Goal: Task Accomplishment & Management: Manage account settings

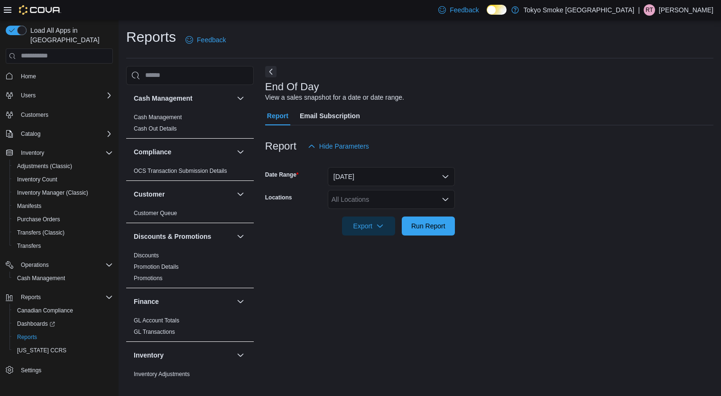
click at [406, 201] on div "All Locations" at bounding box center [391, 199] width 127 height 19
type input "**"
click at [396, 207] on div "** Combo box. Selected. go. Selected. Combo box input. All Locations. Type some…" at bounding box center [391, 199] width 127 height 19
click at [419, 218] on span "Happy Valley [GEOGRAPHIC_DATA]" at bounding box center [408, 215] width 110 height 9
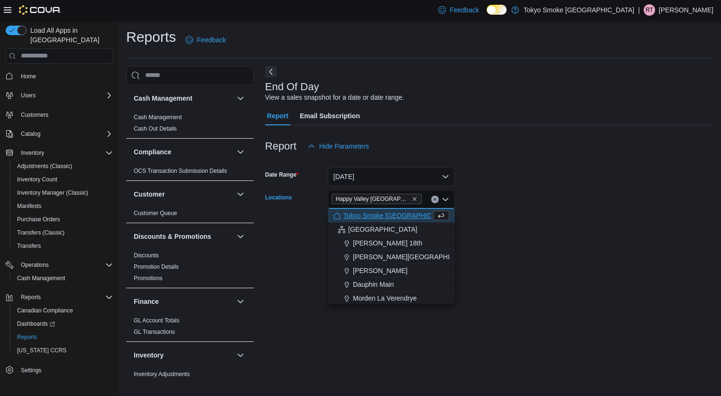
click at [534, 256] on div "End Of Day View a sales snapshot for a date or date range. Report Email Subscri…" at bounding box center [489, 224] width 448 height 316
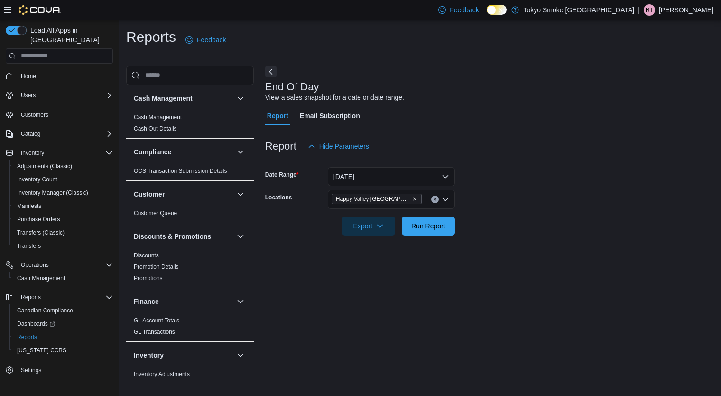
click at [432, 351] on div "End Of Day View a sales snapshot for a date or date range. Report Email Subscri…" at bounding box center [489, 224] width 448 height 316
click at [436, 225] on span "Run Report" at bounding box center [428, 225] width 34 height 9
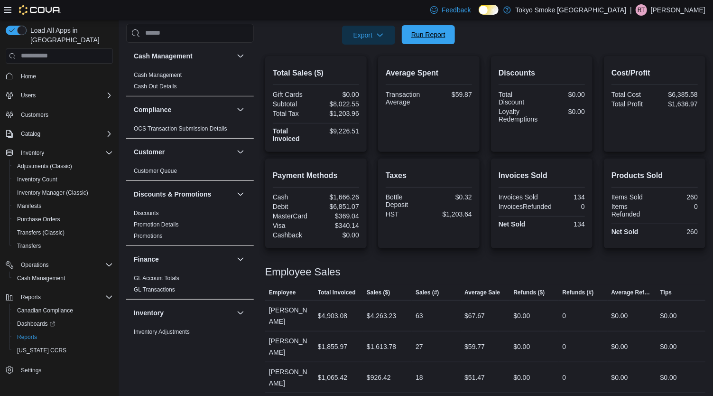
scroll to position [221, 0]
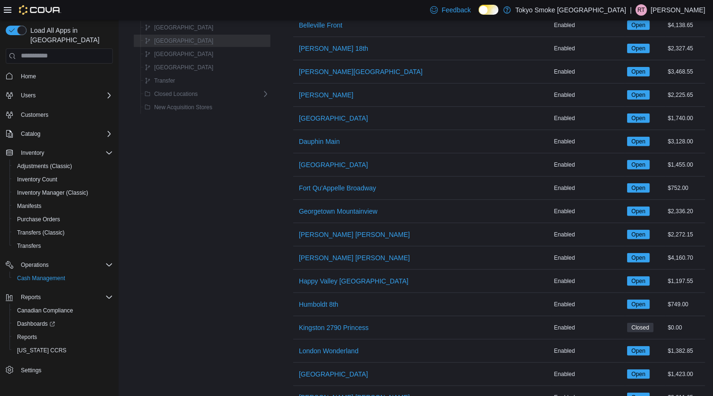
scroll to position [180, 0]
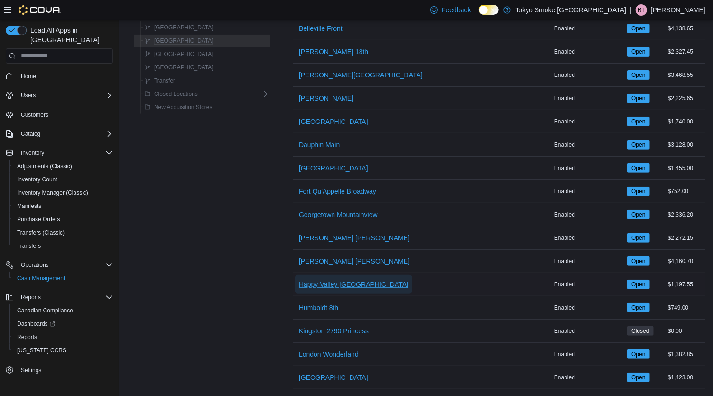
click at [299, 279] on span "Happy Valley [GEOGRAPHIC_DATA]" at bounding box center [354, 283] width 110 height 9
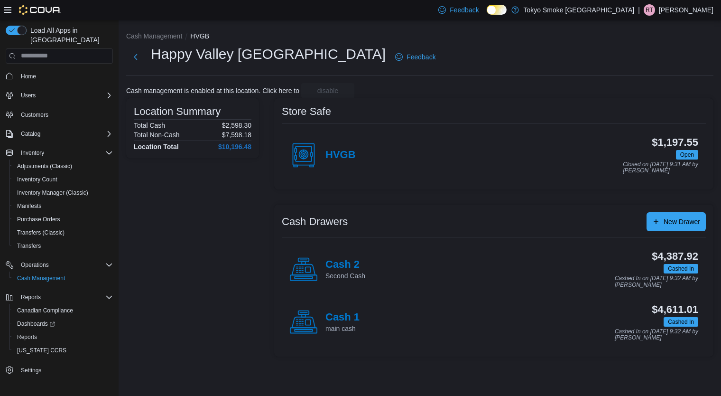
click at [307, 277] on rect at bounding box center [303, 277] width 18 height 2
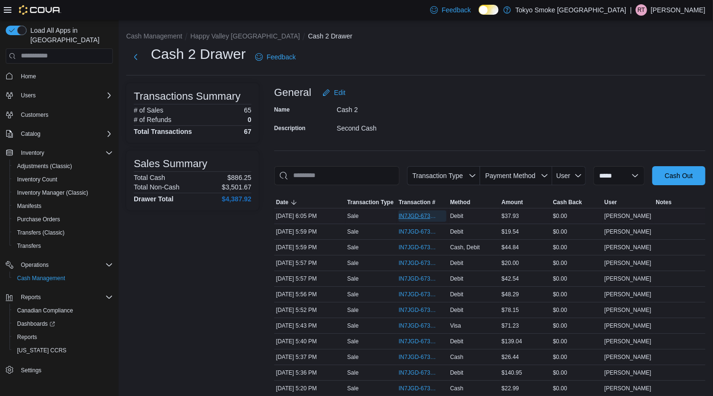
click at [413, 215] on span "IN7JGD-6737467" at bounding box center [417, 216] width 38 height 8
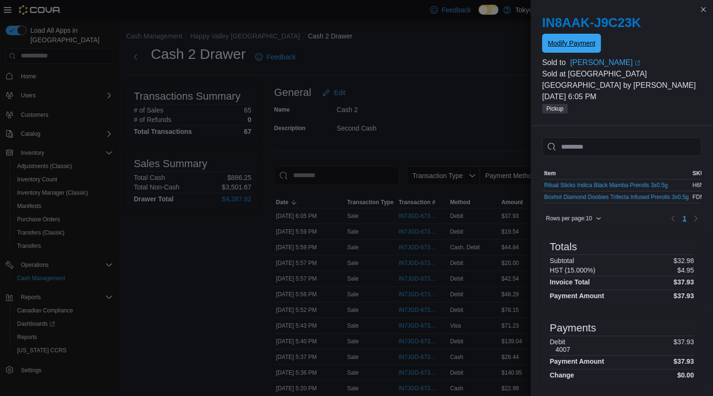
click at [575, 44] on span "Modify Payment" at bounding box center [571, 42] width 47 height 9
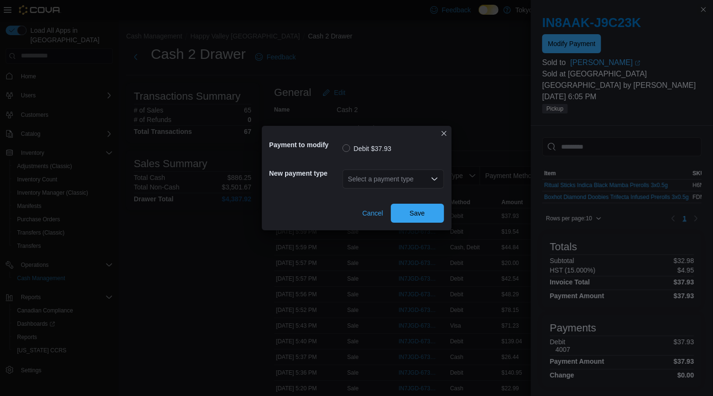
click at [399, 173] on div "Select a payment type" at bounding box center [392, 178] width 101 height 19
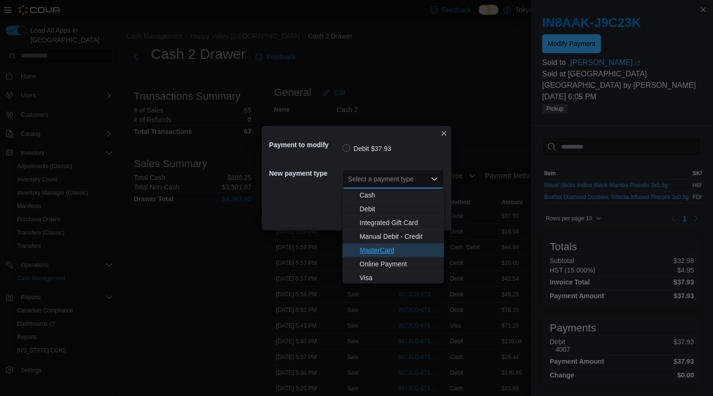
click at [356, 250] on span "MasterCard" at bounding box center [393, 249] width 90 height 9
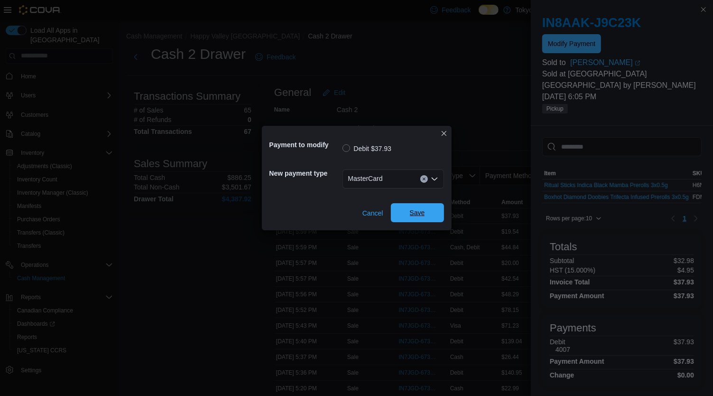
click at [417, 213] on span "Save" at bounding box center [417, 212] width 15 height 9
